Goal: Transaction & Acquisition: Purchase product/service

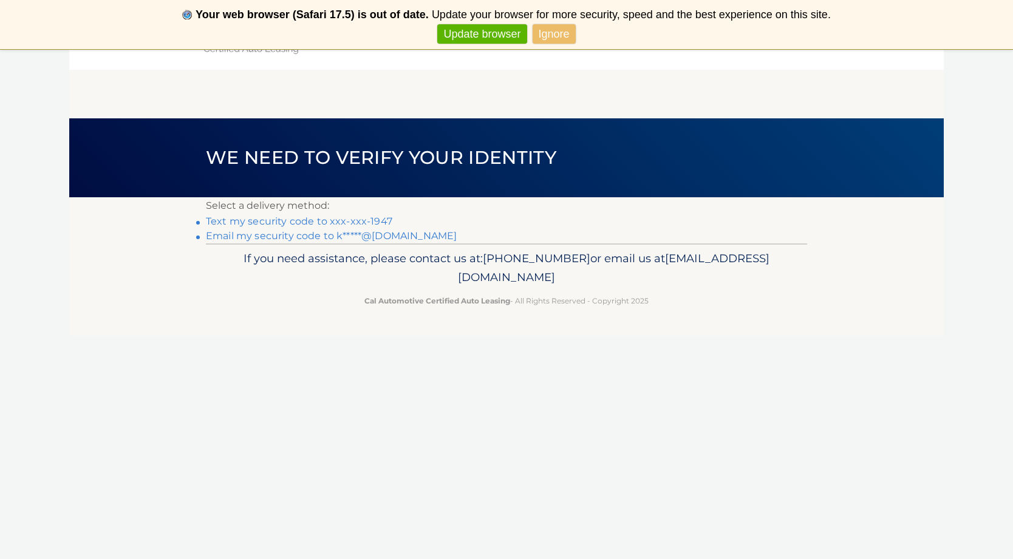
click at [291, 221] on link "Text my security code to xxx-xxx-1947" at bounding box center [299, 222] width 186 height 12
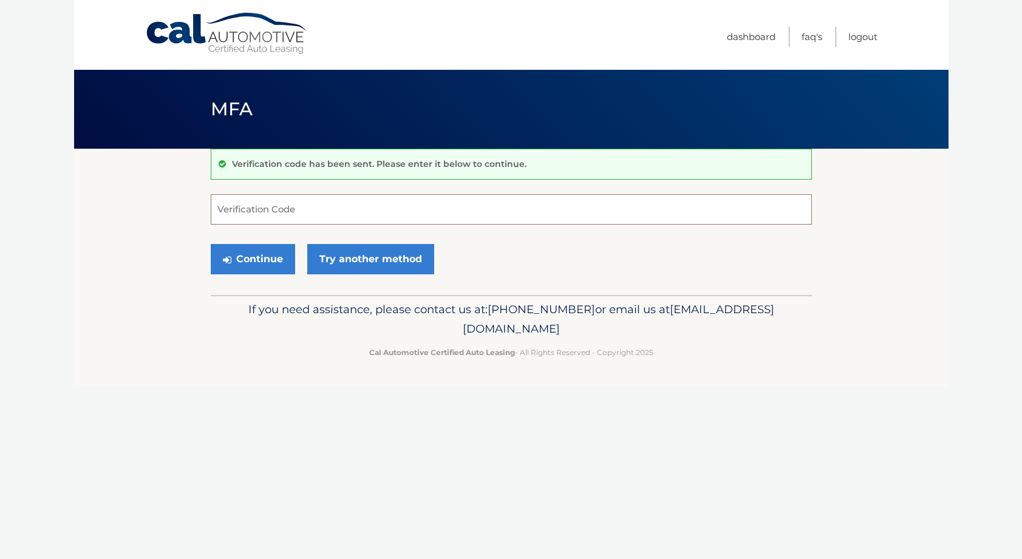
click at [291, 205] on input "Verification Code" at bounding box center [511, 209] width 601 height 30
type input "448810"
click at [263, 257] on button "Continue" at bounding box center [253, 259] width 84 height 30
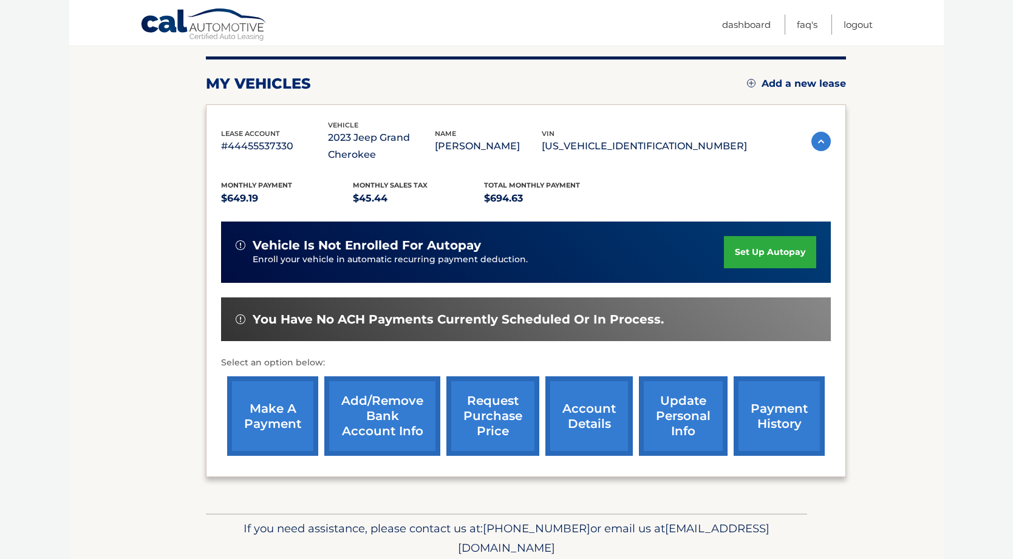
scroll to position [191, 0]
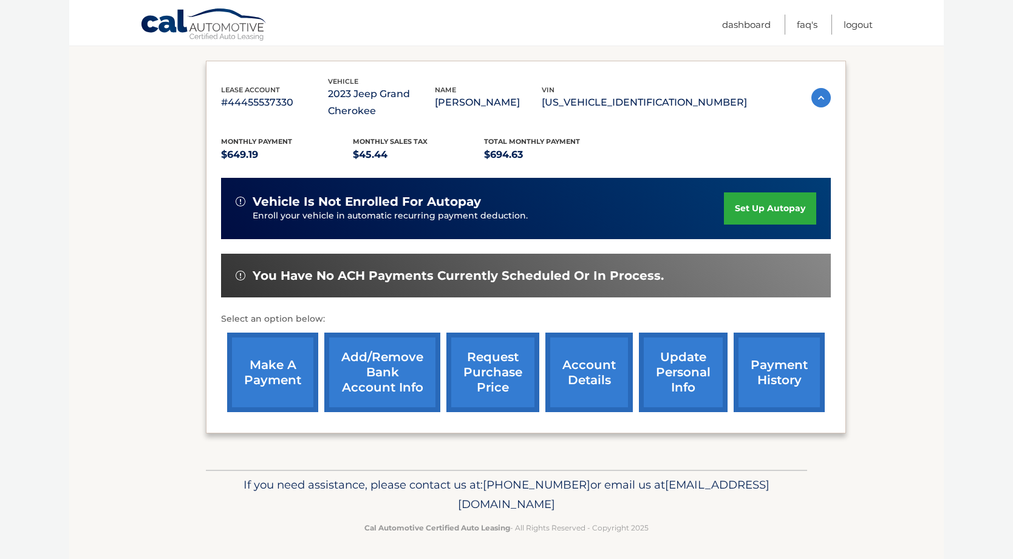
click at [259, 372] on link "make a payment" at bounding box center [272, 373] width 91 height 80
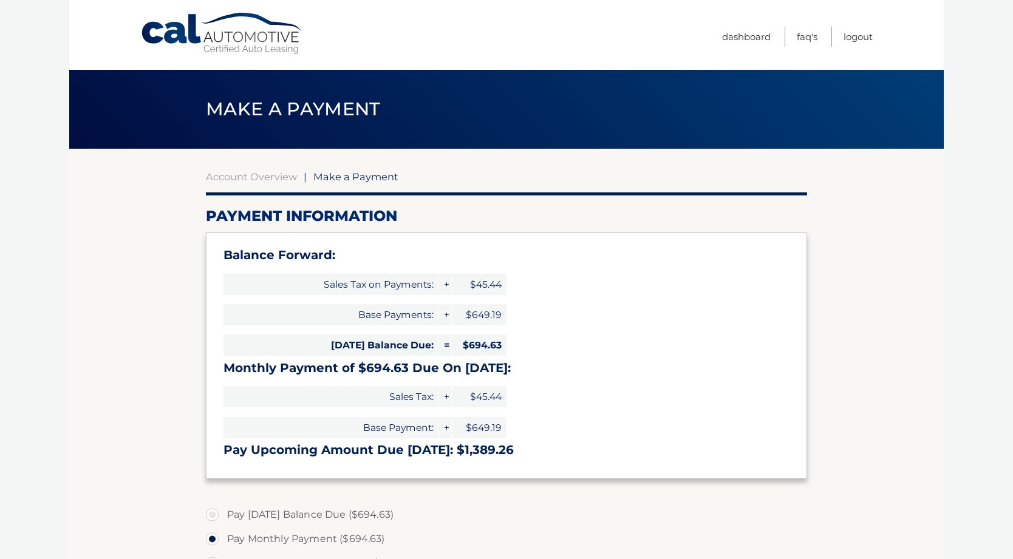
select select "NzJiNDg3MGQtNTAyZS00ZmQxLWI1NWEtOTcxOWQzNWMyYTk1"
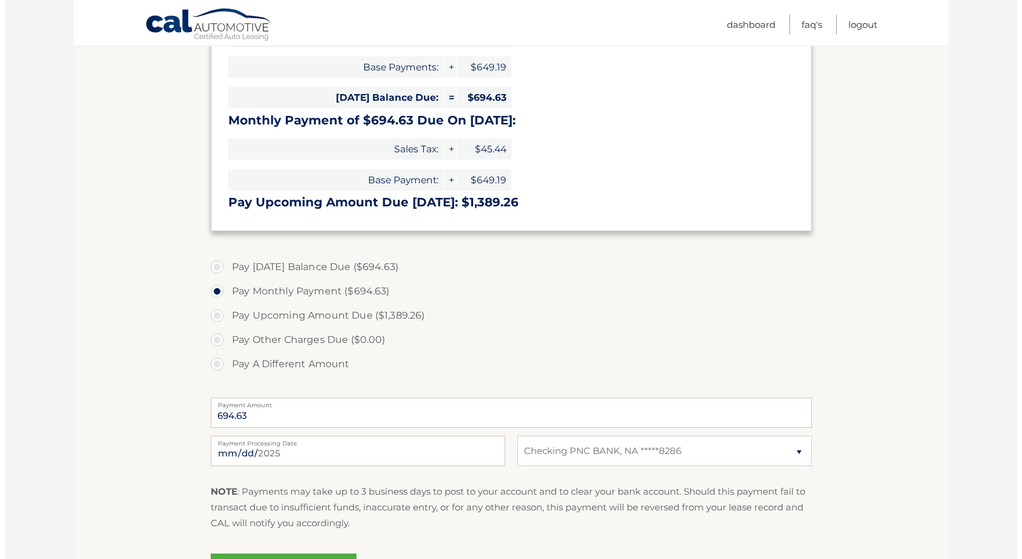
scroll to position [369, 0]
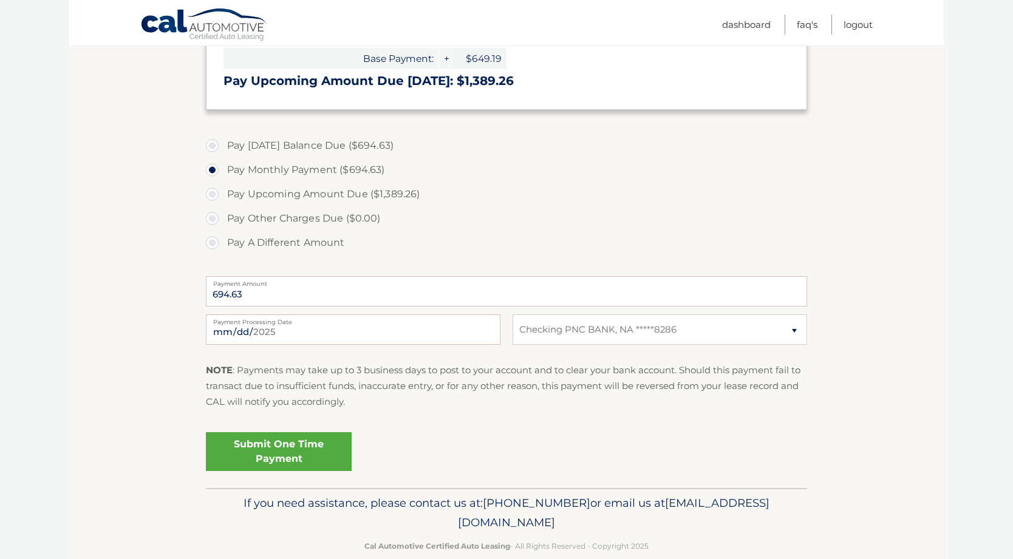
click at [296, 448] on link "Submit One Time Payment" at bounding box center [279, 451] width 146 height 39
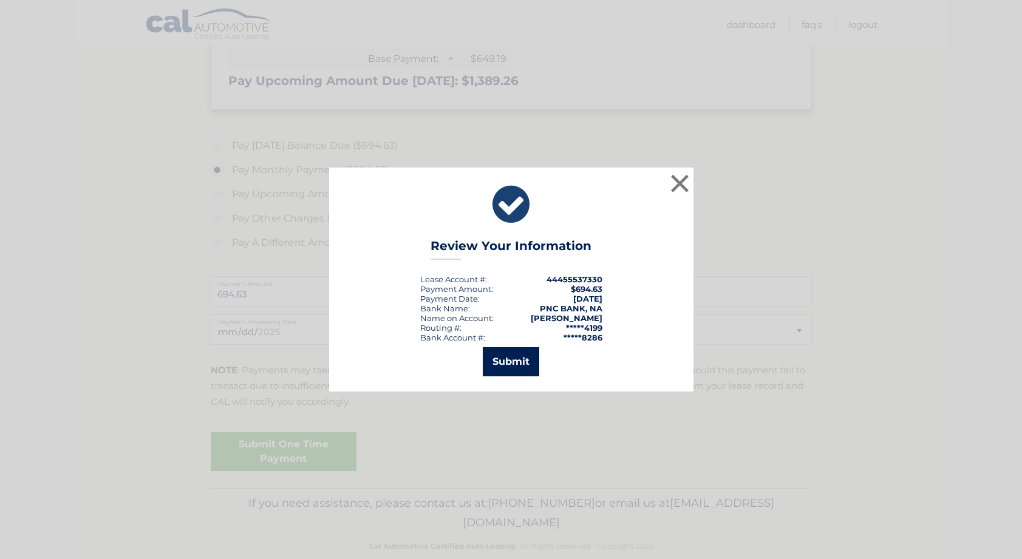
click at [515, 363] on button "Submit" at bounding box center [511, 361] width 56 height 29
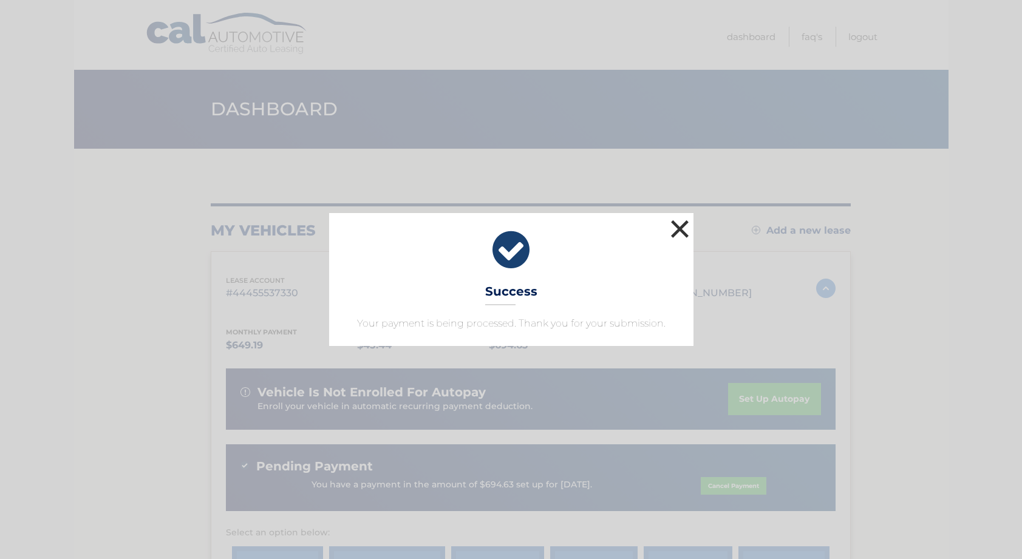
click at [677, 228] on button "×" at bounding box center [680, 229] width 24 height 24
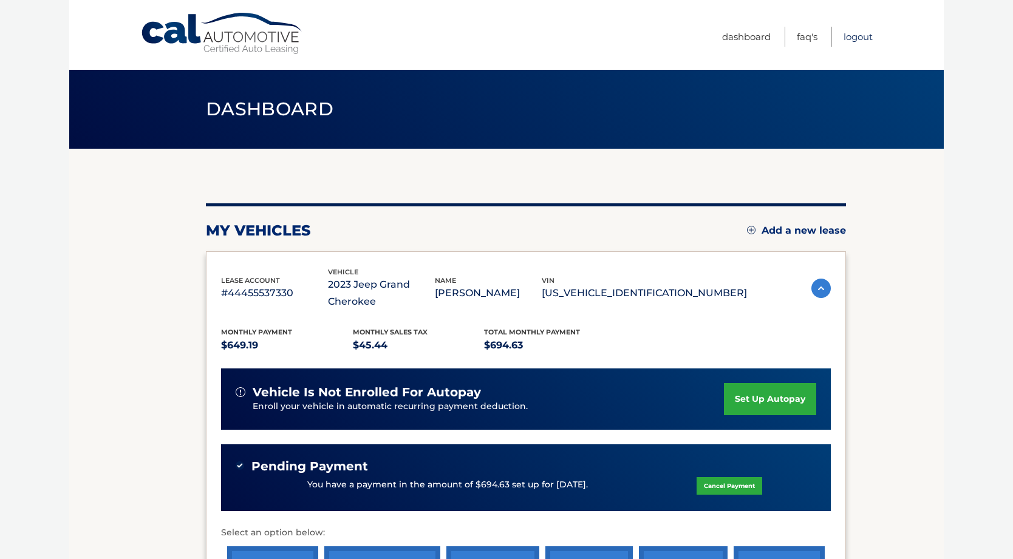
click at [865, 38] on link "Logout" at bounding box center [857, 37] width 29 height 20
